Goal: Task Accomplishment & Management: Manage account settings

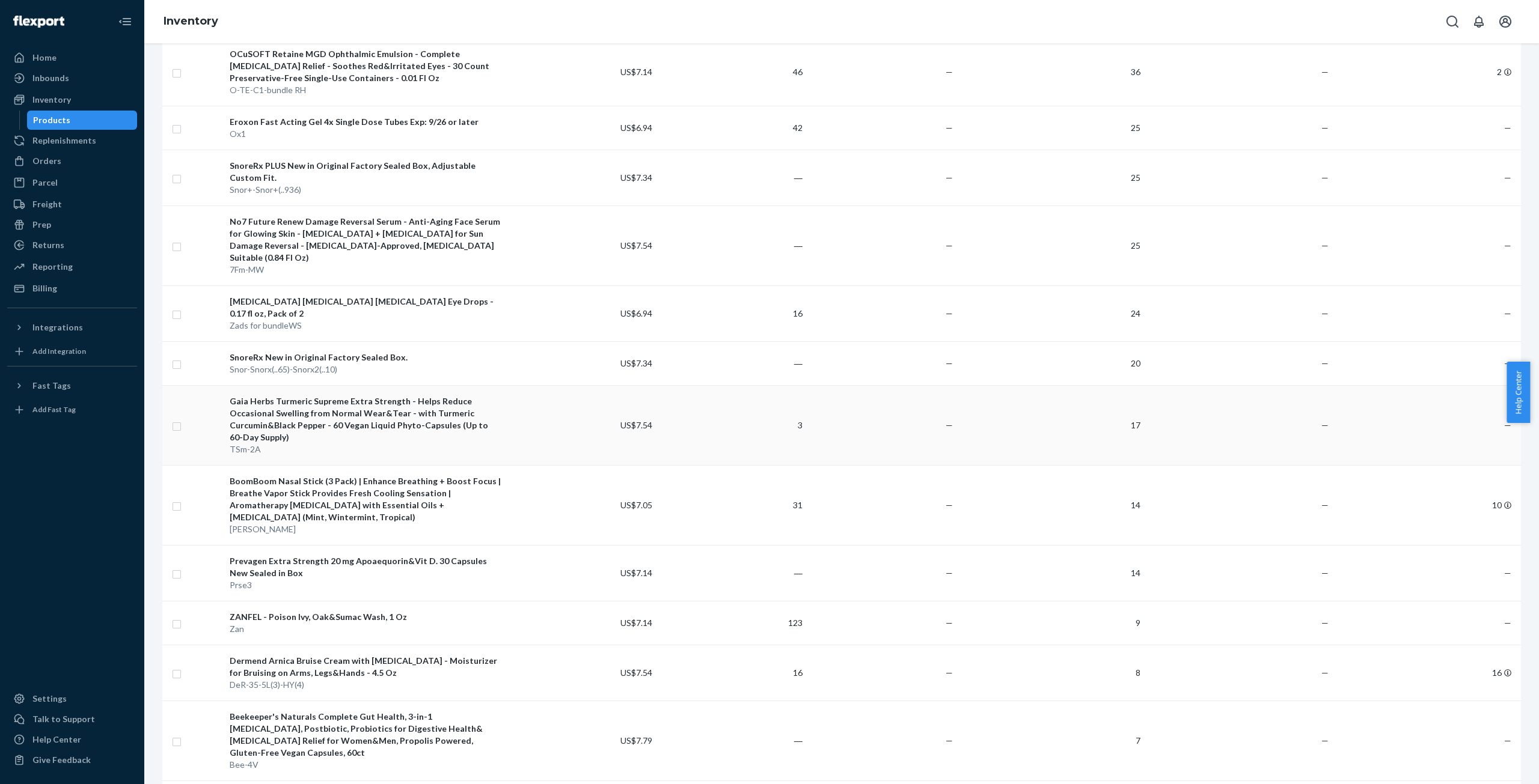
scroll to position [180, 0]
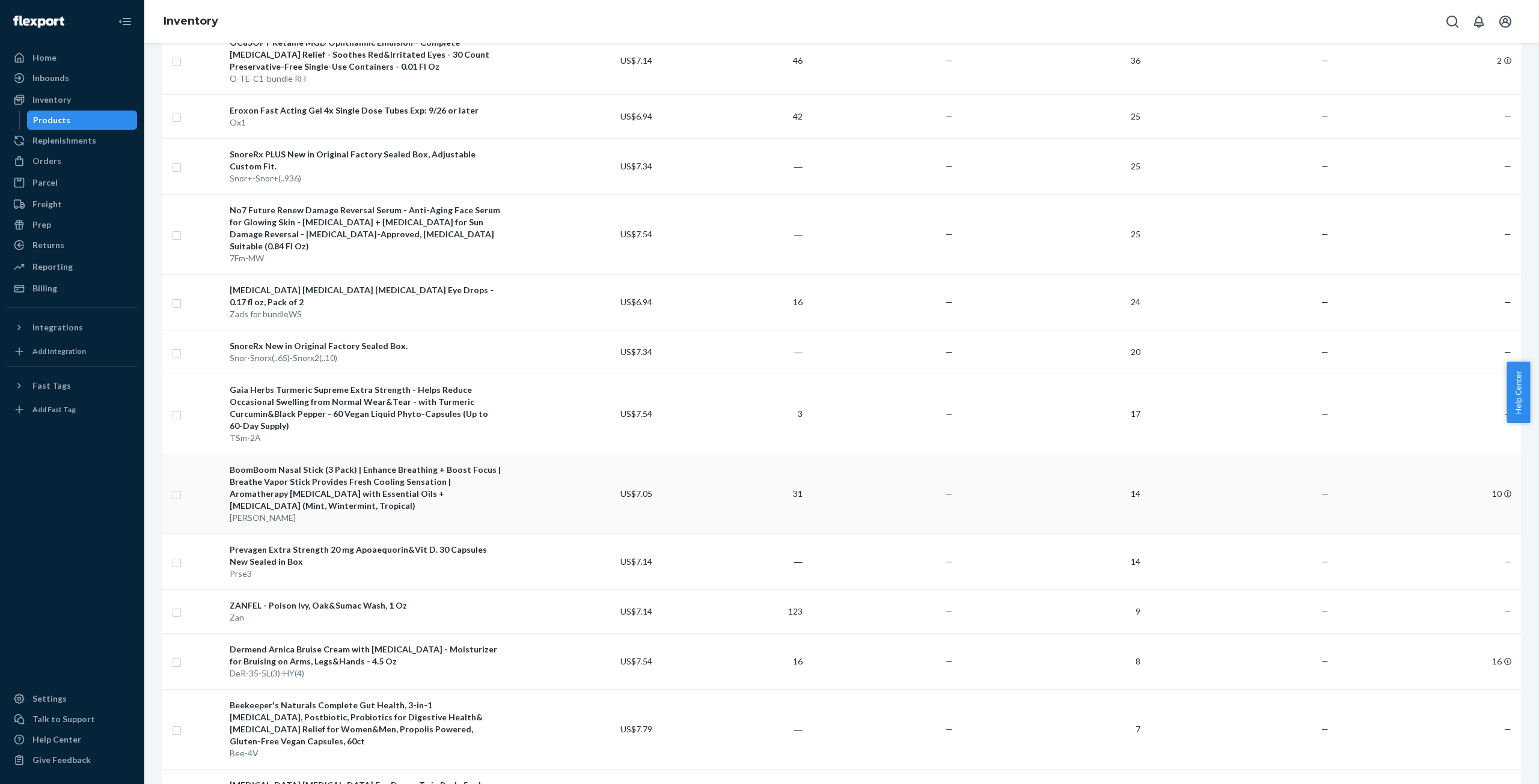
click at [403, 464] on div "BoomBoom Nasal Stick (3 Pack) | Enhance Breathing + Boost Focus | Breathe Vapor…" at bounding box center [366, 487] width 272 height 48
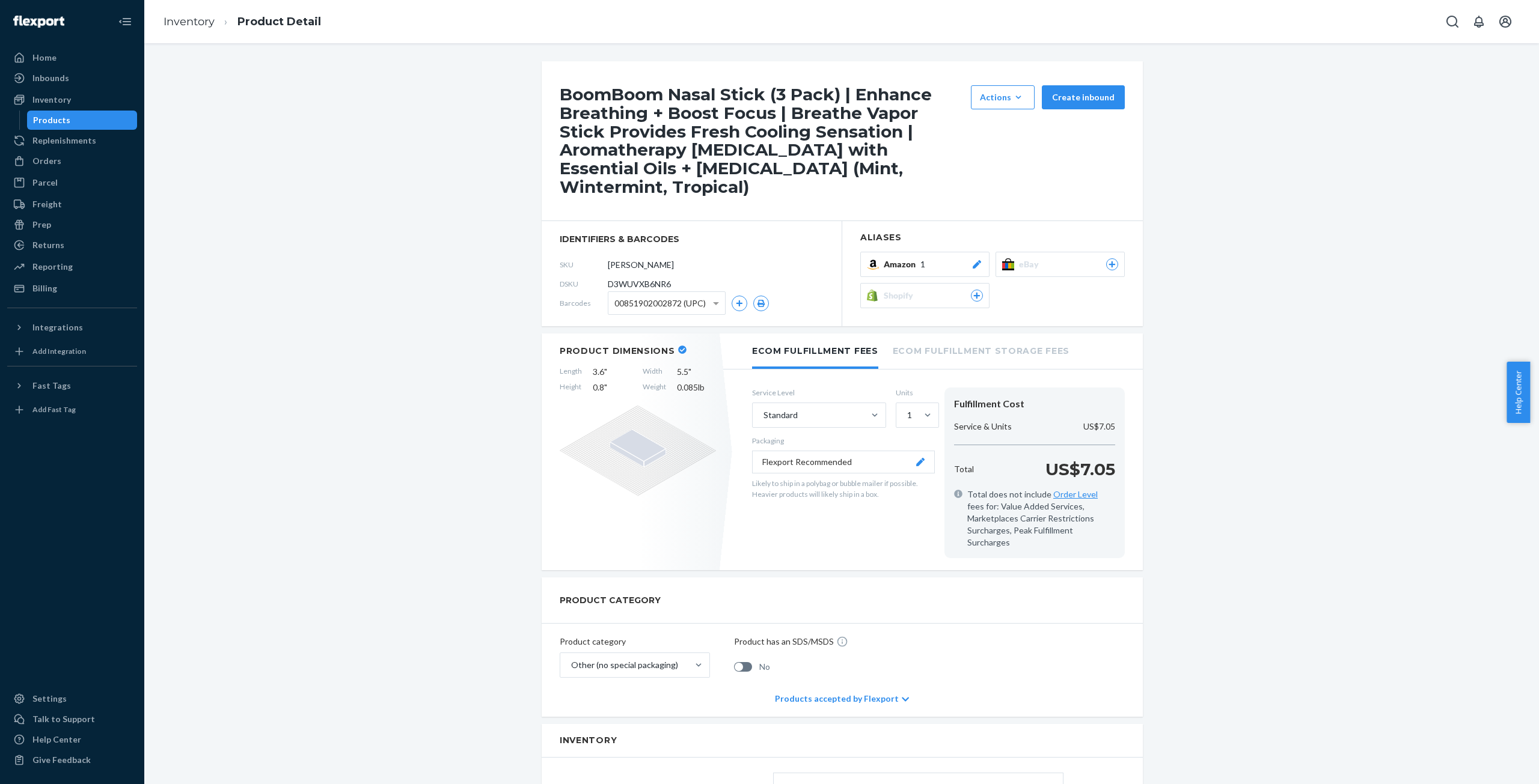
click at [930, 258] on div "Amazon 1" at bounding box center [933, 264] width 99 height 12
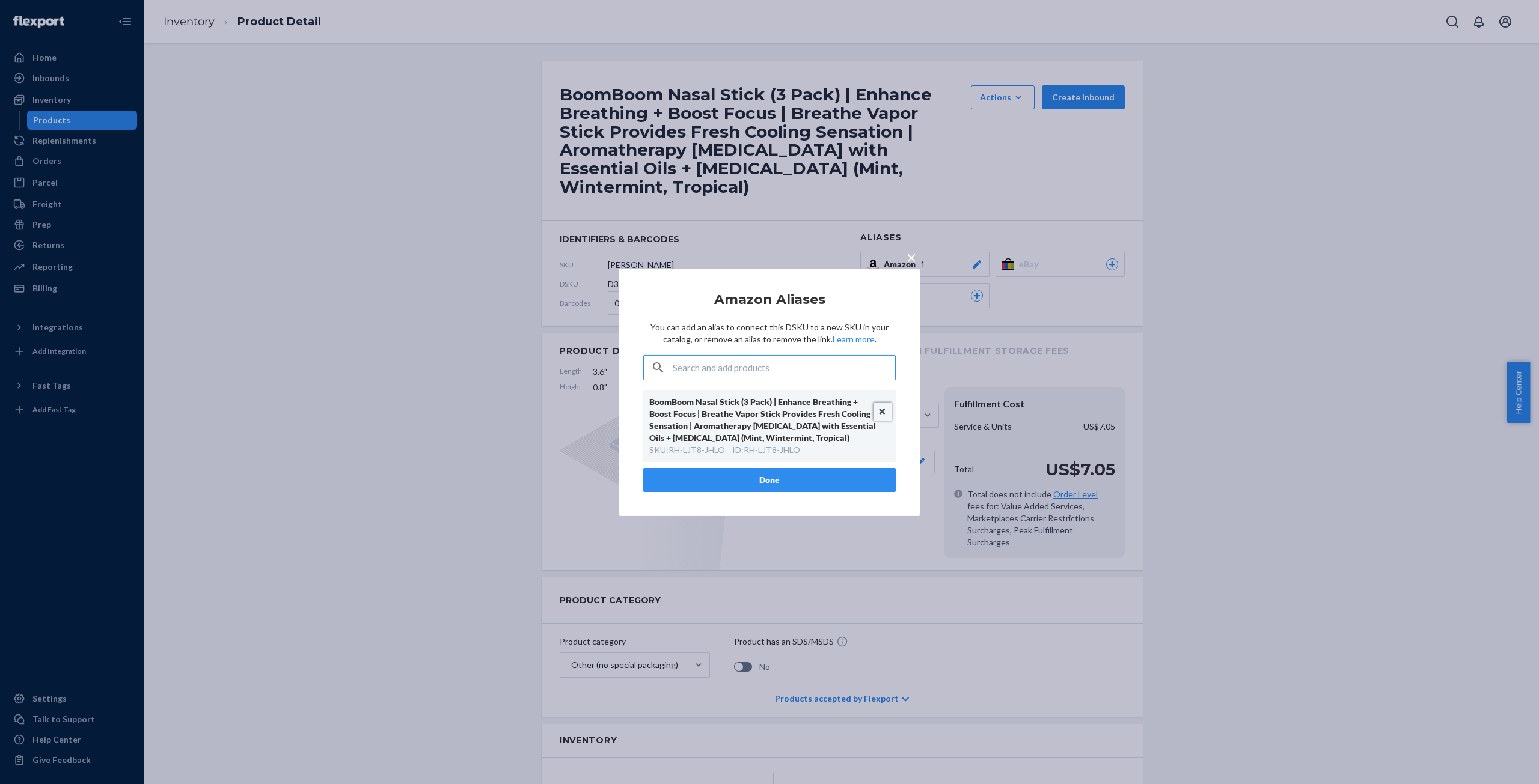
click at [883, 412] on button "Unlink" at bounding box center [882, 412] width 18 height 18
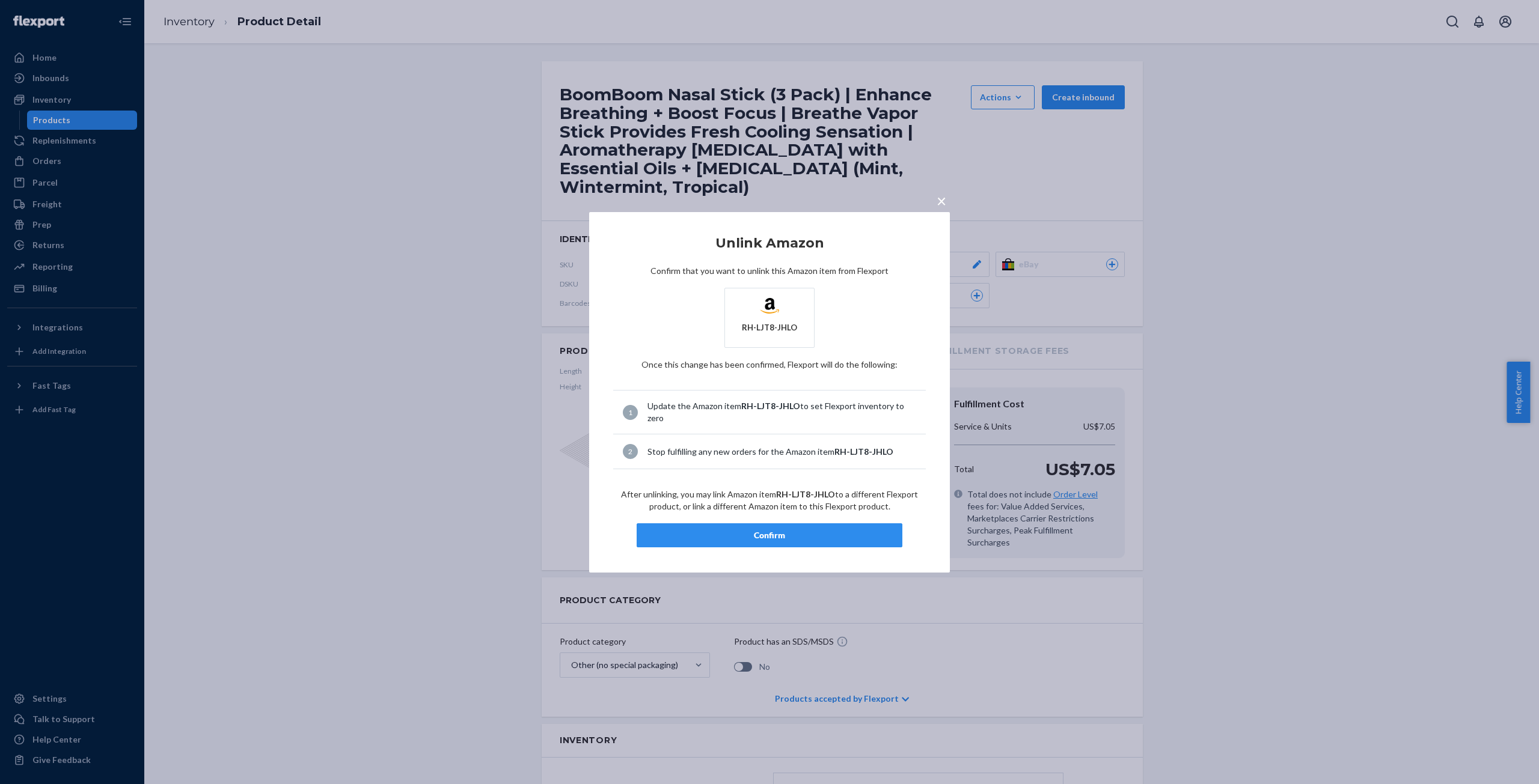
click at [775, 538] on div "Confirm" at bounding box center [769, 535] width 245 height 12
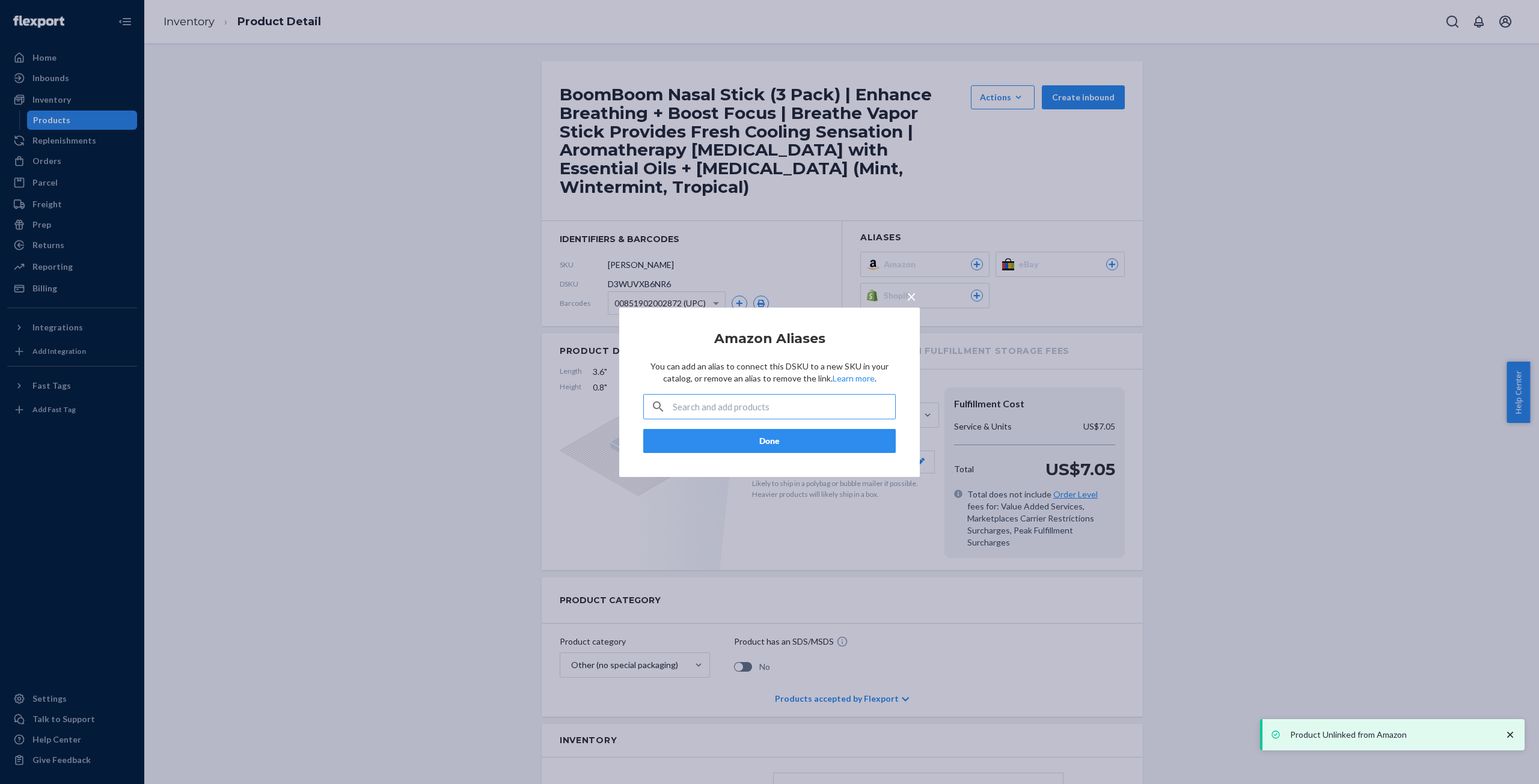
click at [774, 439] on button "Done" at bounding box center [770, 441] width 253 height 24
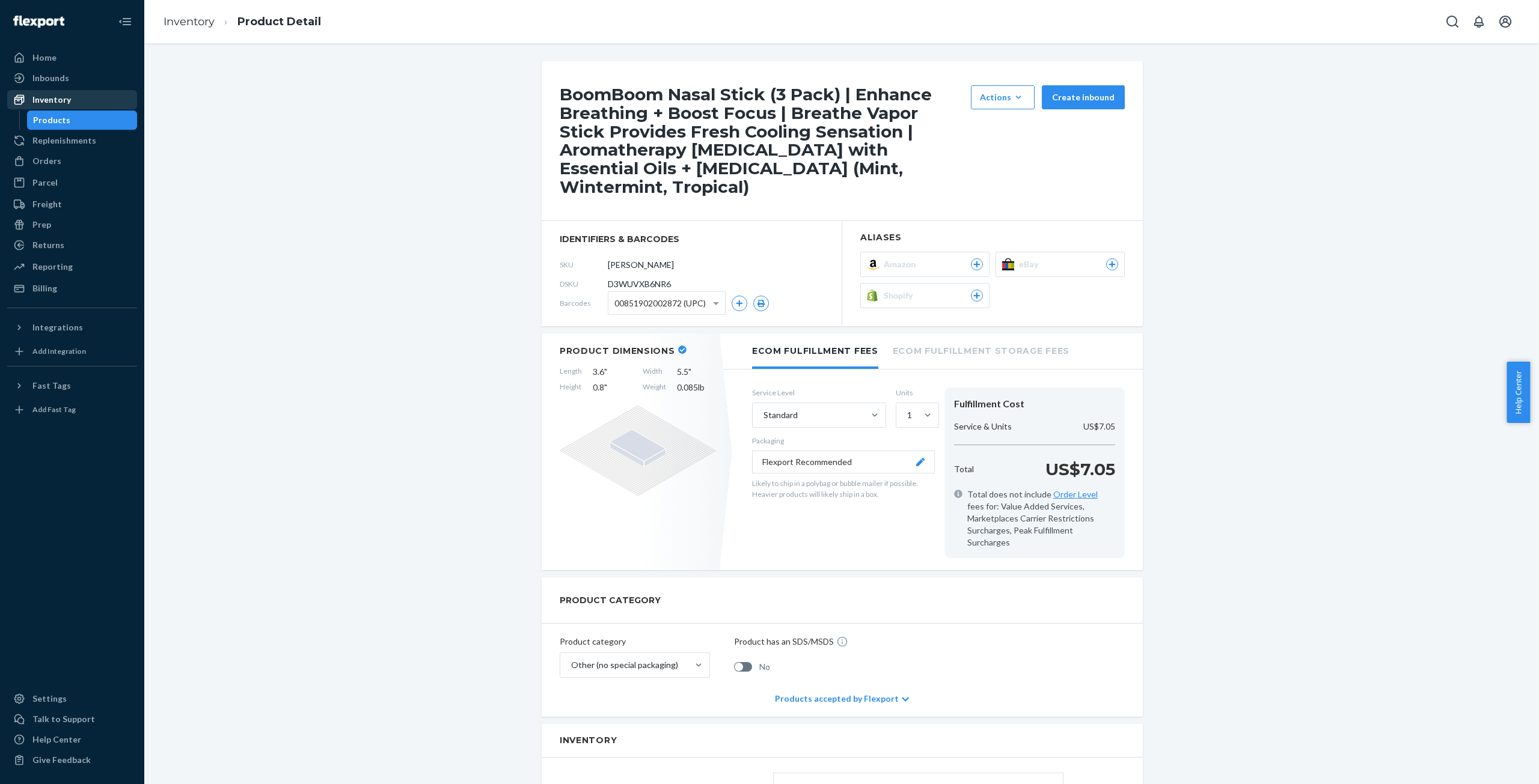
click at [59, 100] on div "Inventory" at bounding box center [52, 99] width 38 height 12
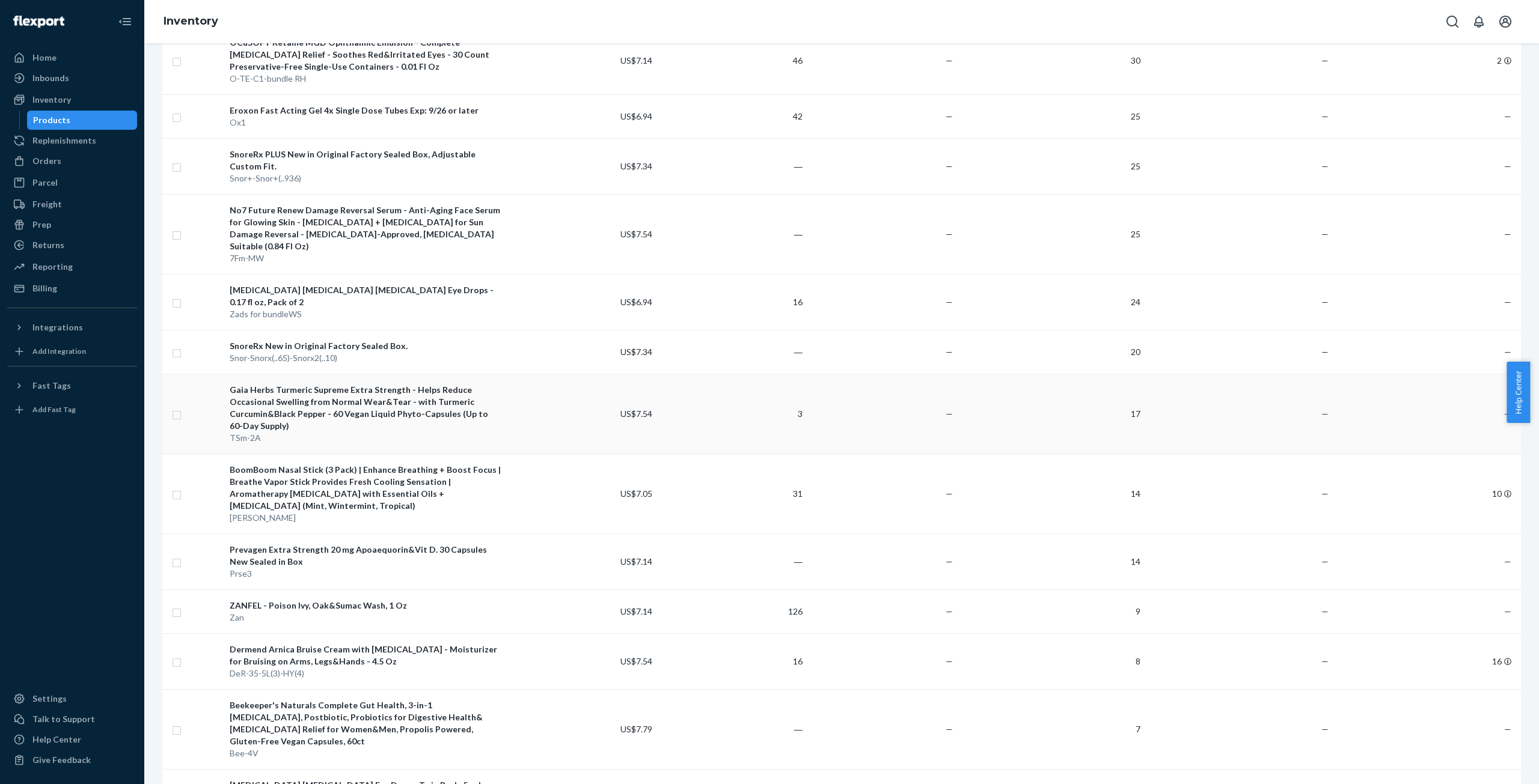
scroll to position [180, 0]
